Goal: Information Seeking & Learning: Learn about a topic

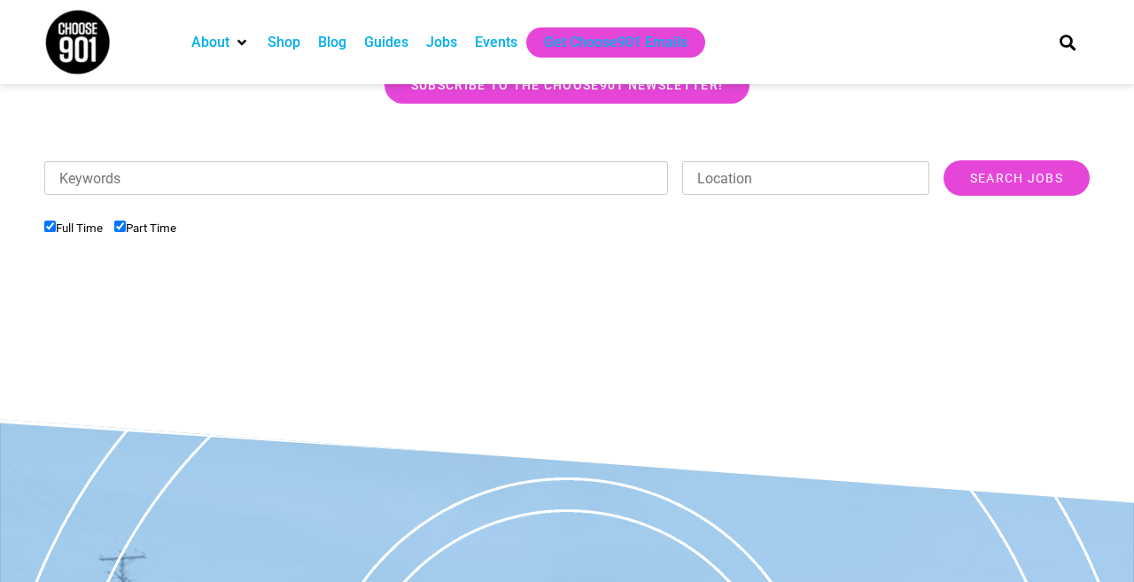
scroll to position [508, 0]
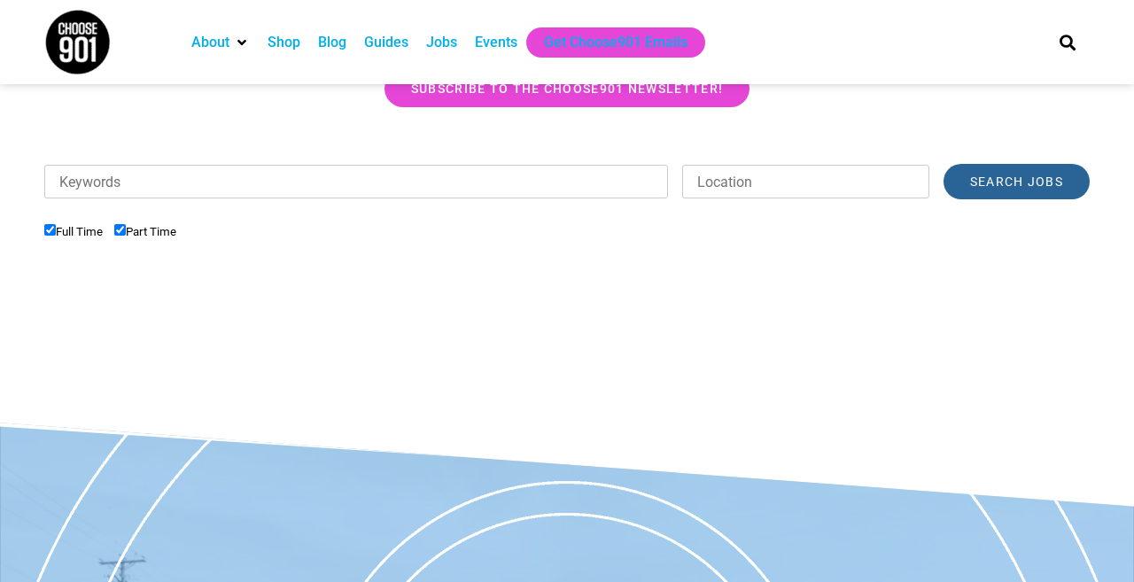
click at [1038, 171] on input "Search Jobs" at bounding box center [1016, 181] width 146 height 35
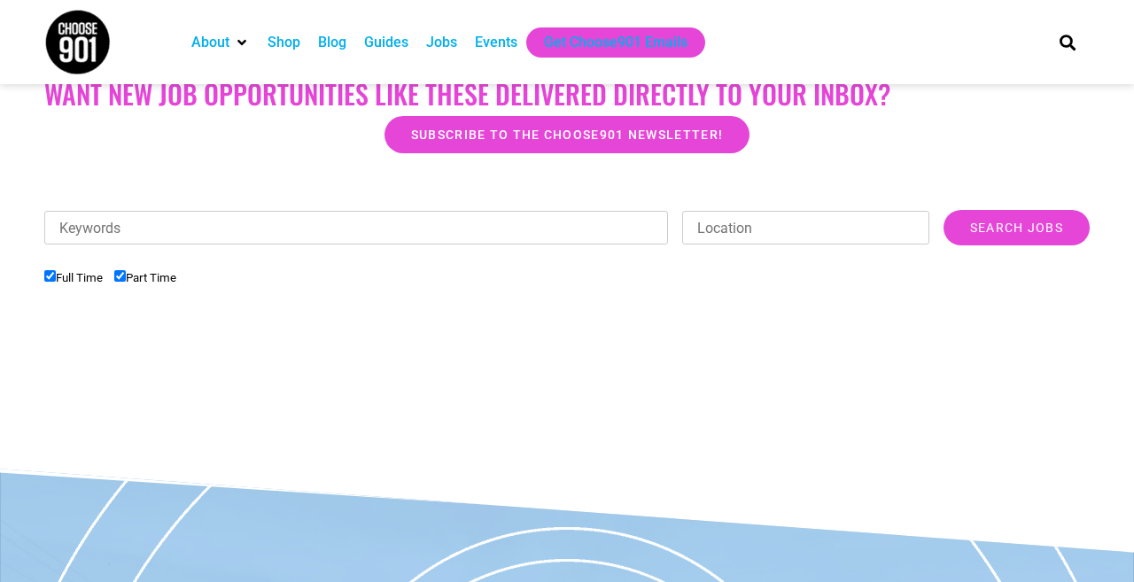
scroll to position [451, 0]
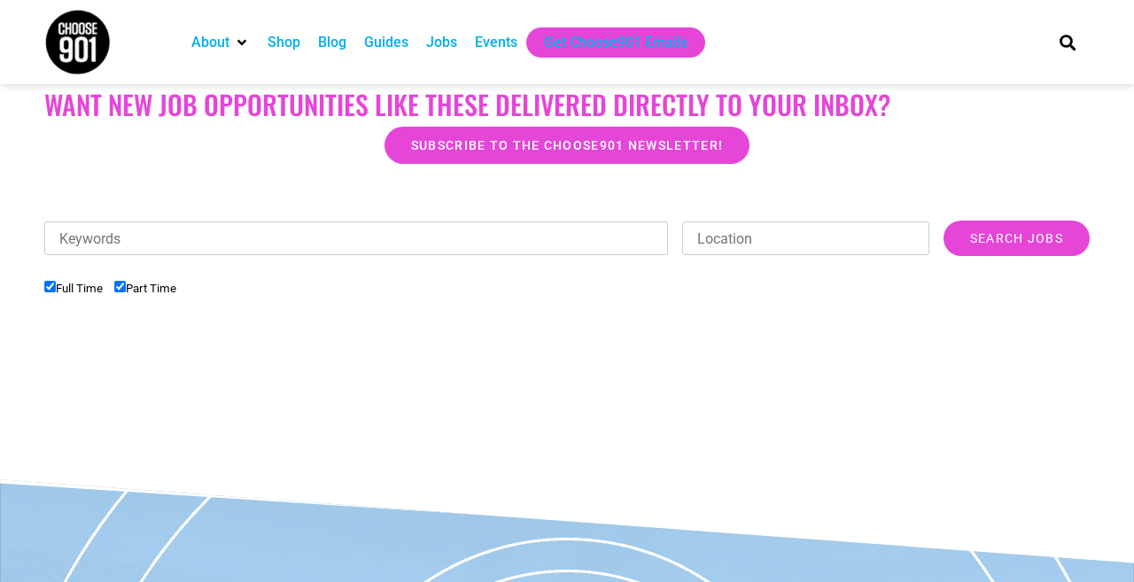
click at [723, 249] on input "Location" at bounding box center [805, 238] width 247 height 34
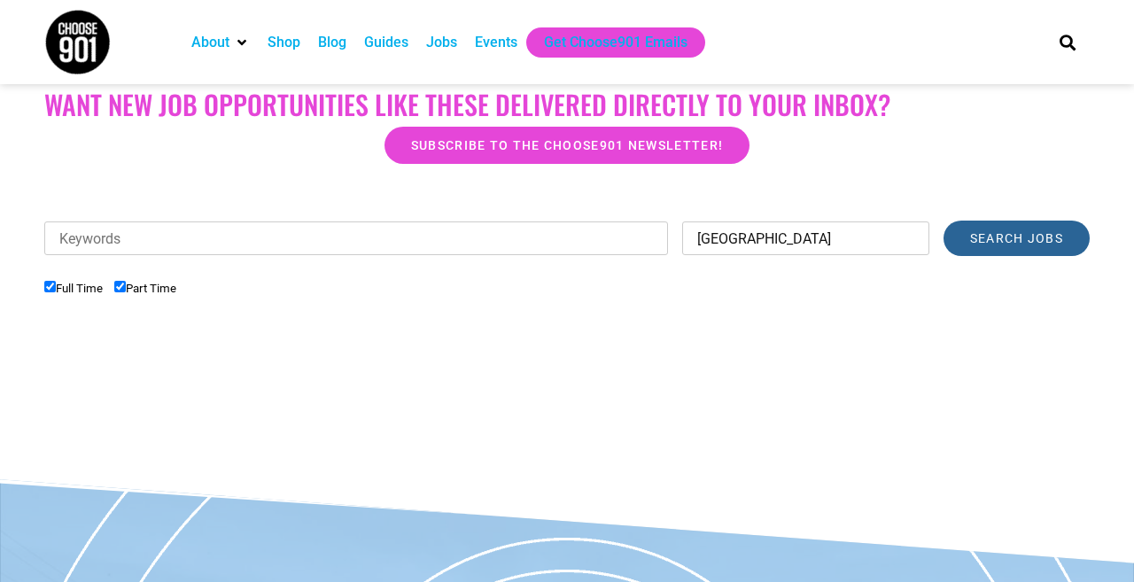
type input "[GEOGRAPHIC_DATA]"
drag, startPoint x: 999, startPoint y: 249, endPoint x: 1023, endPoint y: 248, distance: 23.9
click at [1023, 248] on input "Search Jobs" at bounding box center [1016, 238] width 146 height 35
click at [960, 243] on input "Search Jobs" at bounding box center [1016, 238] width 146 height 35
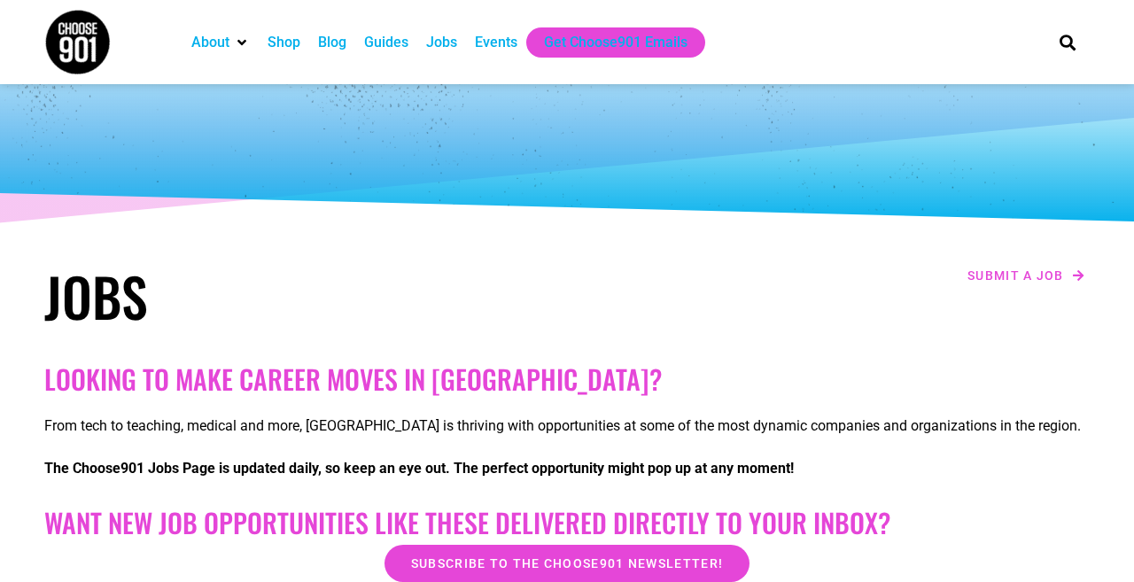
scroll to position [34, 0]
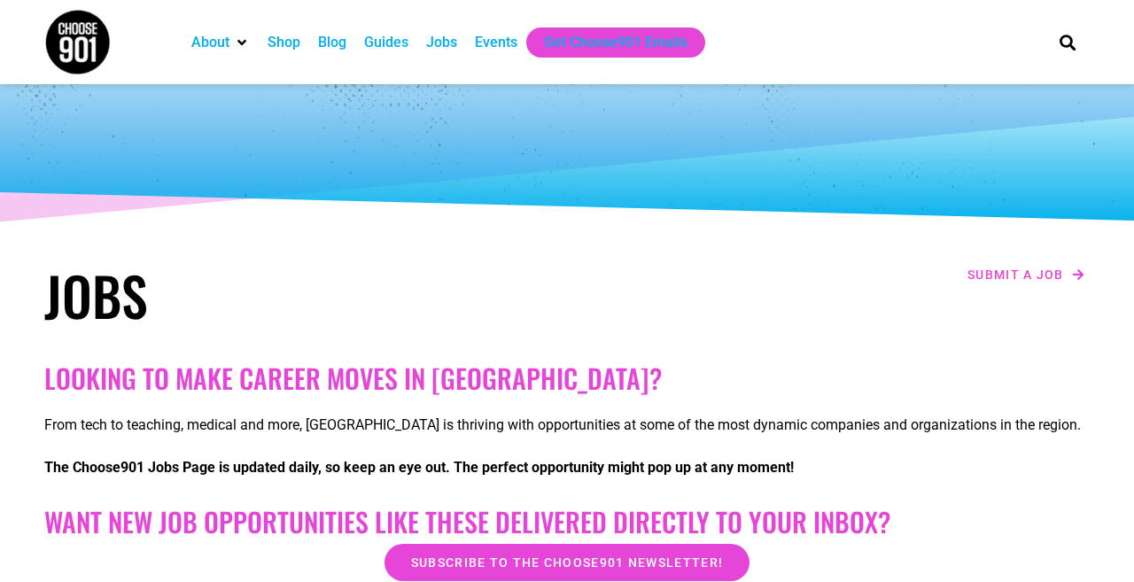
click at [455, 42] on div "Jobs" at bounding box center [441, 42] width 31 height 21
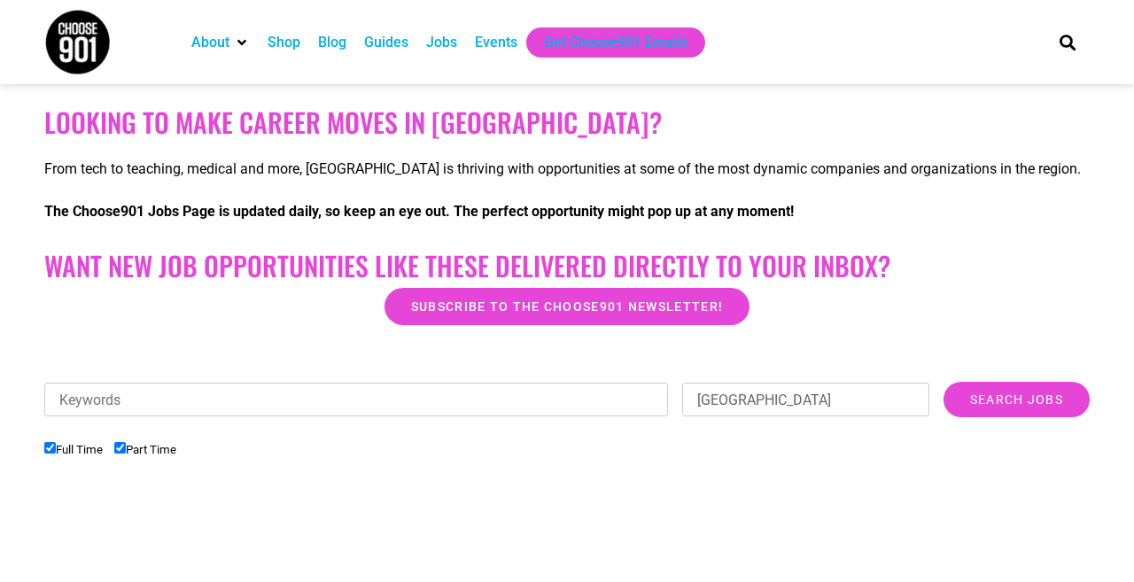
scroll to position [296, 0]
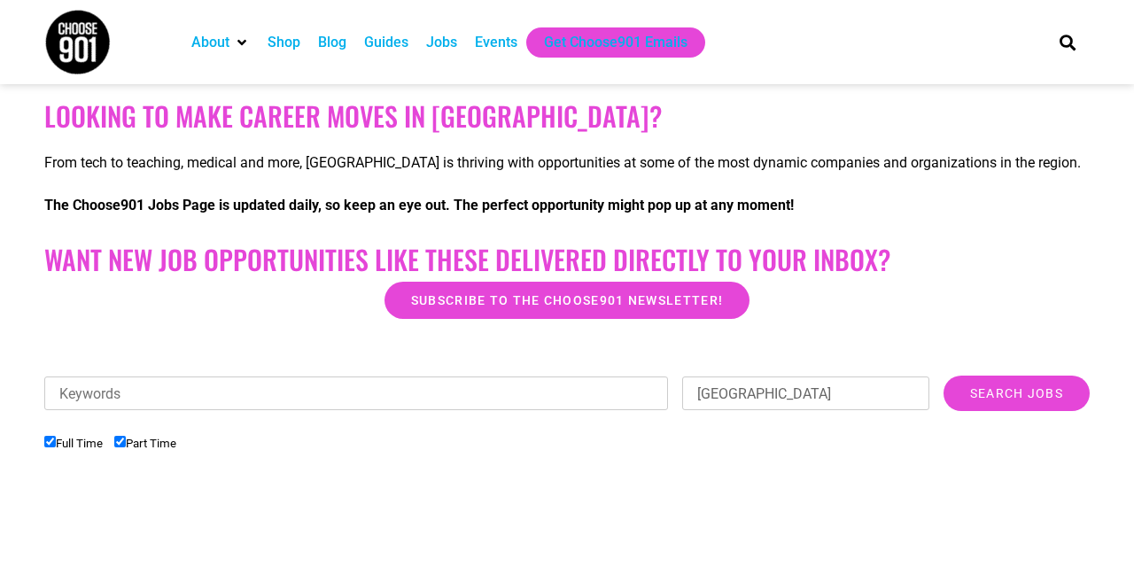
click at [122, 442] on input "Part Time" at bounding box center [120, 442] width 12 height 12
checkbox input "false"
click at [101, 45] on img at bounding box center [77, 42] width 66 height 66
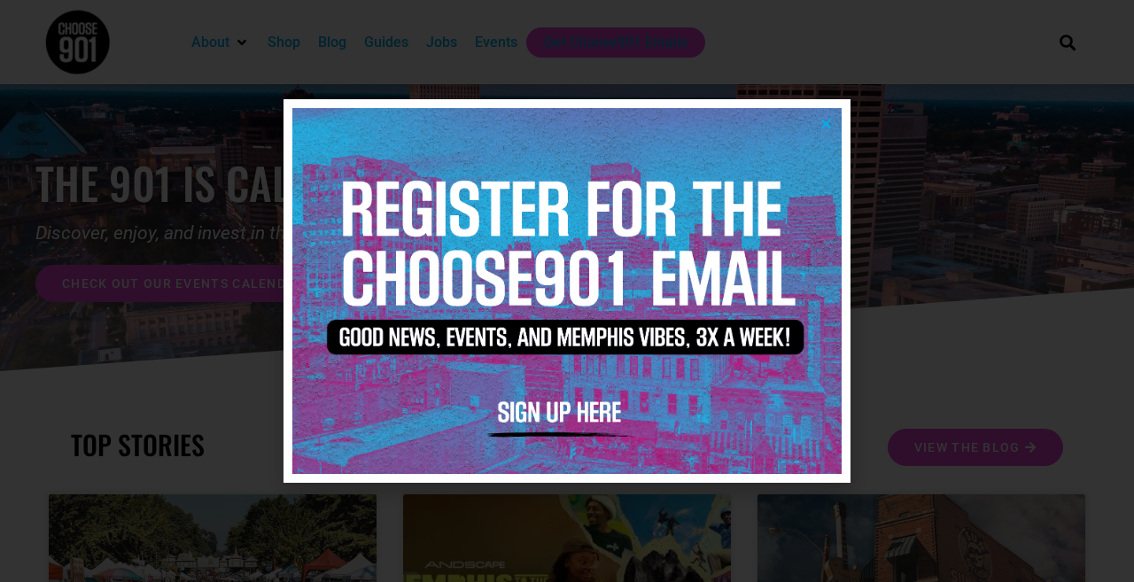
click at [824, 118] on icon "Close" at bounding box center [825, 123] width 13 height 13
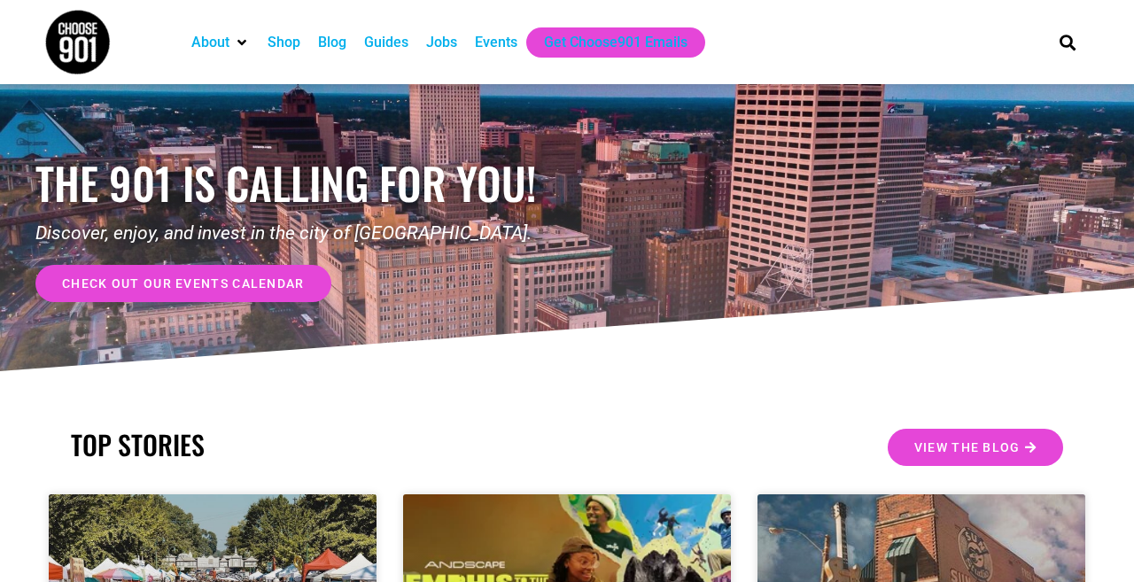
click at [464, 39] on div "Jobs" at bounding box center [441, 42] width 49 height 30
click at [437, 40] on div "Jobs" at bounding box center [441, 42] width 31 height 21
